Goal: Information Seeking & Learning: Check status

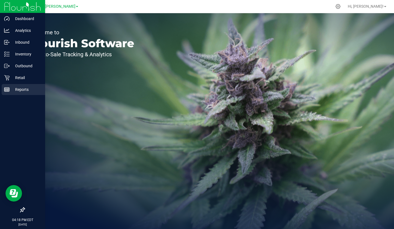
click at [12, 87] on p "Reports" at bounding box center [26, 89] width 33 height 7
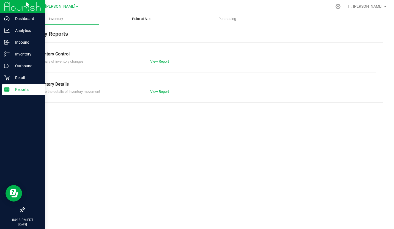
click at [139, 20] on span "Point of Sale" at bounding box center [142, 19] width 34 height 5
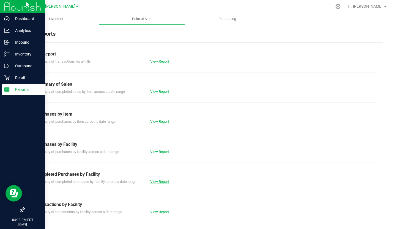
click at [160, 181] on link "View Report" at bounding box center [159, 182] width 19 height 4
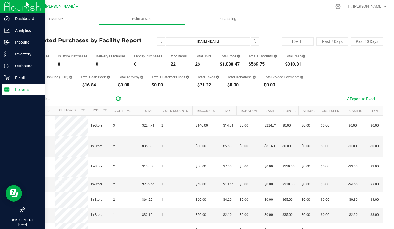
click at [66, 8] on link "GA4 - [PERSON_NAME]" at bounding box center [56, 6] width 44 height 5
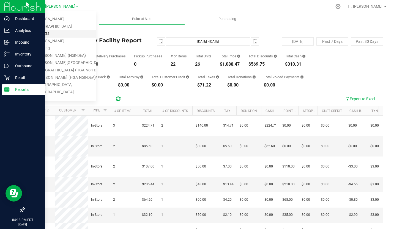
click at [51, 33] on link "GA3 - Marietta" at bounding box center [56, 33] width 80 height 7
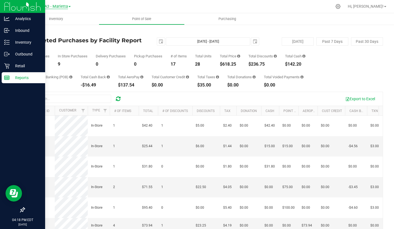
click at [62, 7] on span "GA3 - Marietta" at bounding box center [55, 6] width 26 height 5
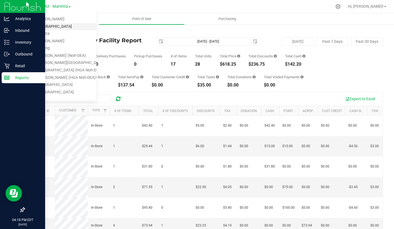
click at [52, 26] on link "GA2 - [GEOGRAPHIC_DATA]" at bounding box center [56, 26] width 80 height 7
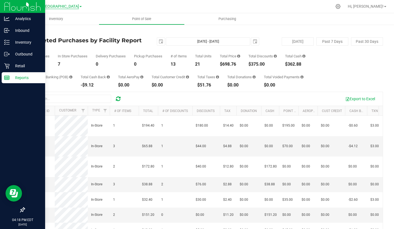
click at [63, 6] on span "GA2 - [GEOGRAPHIC_DATA]" at bounding box center [55, 6] width 48 height 5
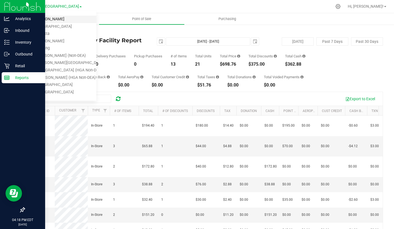
click at [57, 21] on link "GA1 - [PERSON_NAME]" at bounding box center [56, 19] width 80 height 7
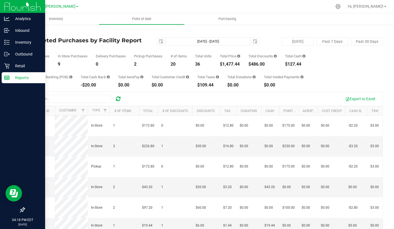
click at [12, 9] on img at bounding box center [22, 6] width 37 height 13
